Goal: Information Seeking & Learning: Understand process/instructions

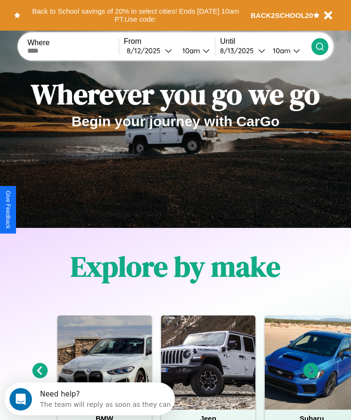
scroll to position [1229, 0]
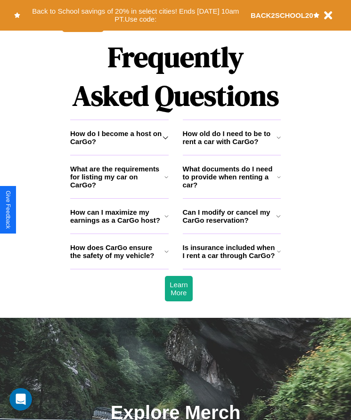
click at [231, 189] on h3 "What documents do I need to provide when renting a car?" at bounding box center [230, 177] width 95 height 24
click at [279, 141] on icon at bounding box center [279, 138] width 4 height 8
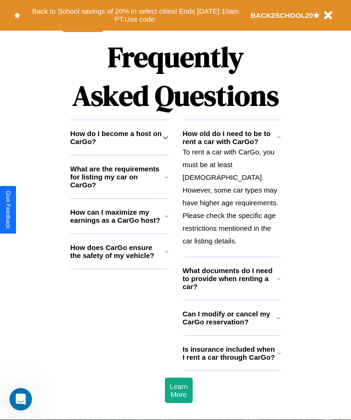
click at [231, 281] on h3 "What documents do I need to provide when renting a car?" at bounding box center [230, 279] width 95 height 24
click at [119, 260] on h3 "How does CarGo ensure the safety of my vehicle?" at bounding box center [117, 252] width 94 height 16
click at [231, 281] on h3 "What documents do I need to provide when renting a car?" at bounding box center [230, 279] width 95 height 24
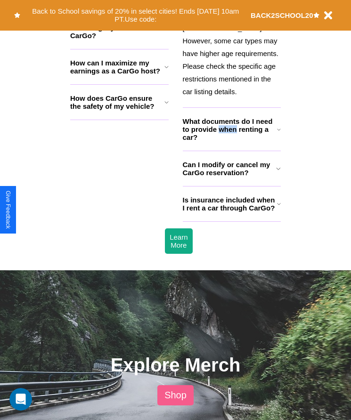
scroll to position [1458, 0]
